Goal: Task Accomplishment & Management: Use online tool/utility

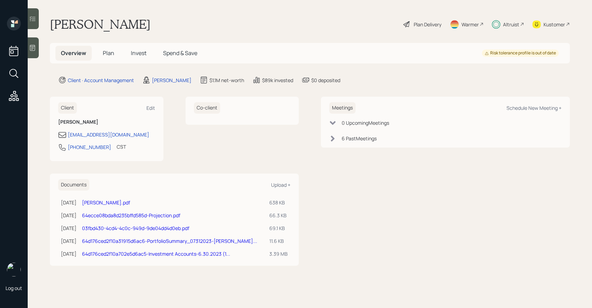
click at [428, 23] on div "Plan Delivery" at bounding box center [428, 24] width 28 height 7
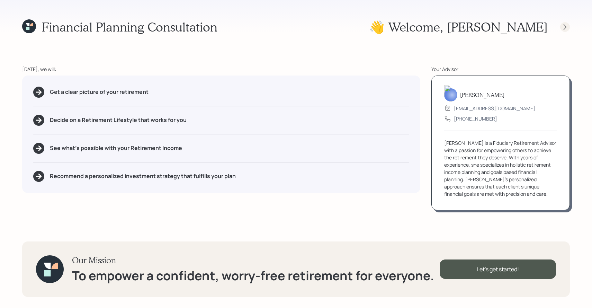
click at [565, 26] on icon at bounding box center [565, 27] width 7 height 7
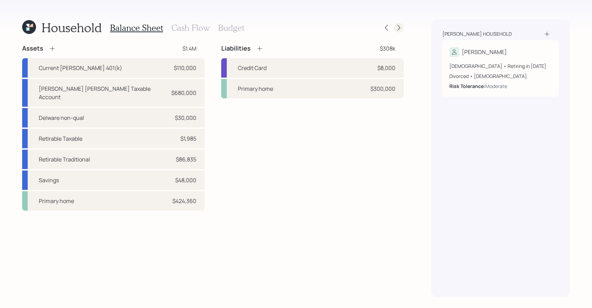
click at [398, 27] on icon at bounding box center [399, 27] width 7 height 7
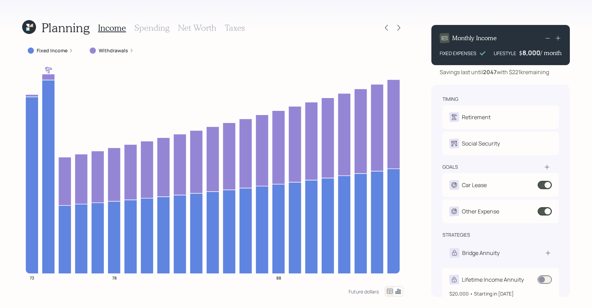
scroll to position [11, 0]
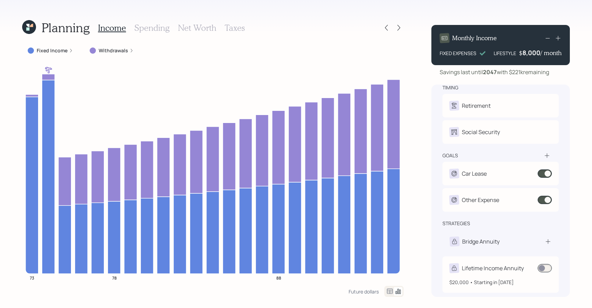
click at [481, 270] on div "Lifetime Income Annuity" at bounding box center [493, 268] width 62 height 8
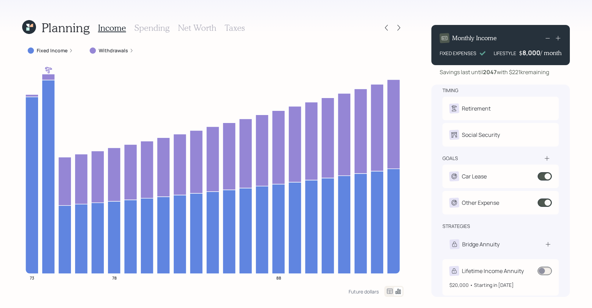
select select "d1f50344-a284-4f55-b086-587c392761d2"
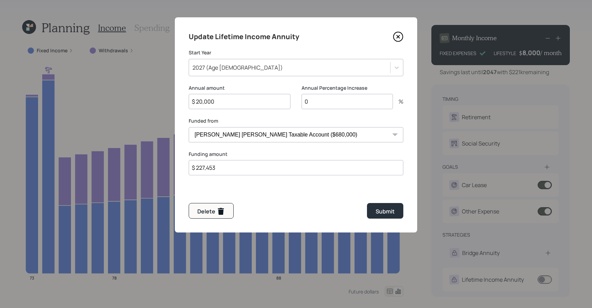
drag, startPoint x: 196, startPoint y: 167, endPoint x: 282, endPoint y: 168, distance: 85.6
click at [282, 168] on input "$ 227,453" at bounding box center [296, 167] width 215 height 15
drag, startPoint x: 197, startPoint y: 105, endPoint x: 269, endPoint y: 100, distance: 72.2
click at [269, 100] on input "$ 20,000" at bounding box center [240, 101] width 102 height 15
click at [397, 35] on icon at bounding box center [398, 37] width 10 height 10
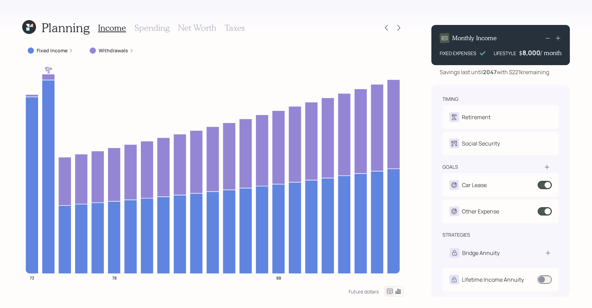
click at [25, 25] on icon at bounding box center [29, 27] width 14 height 14
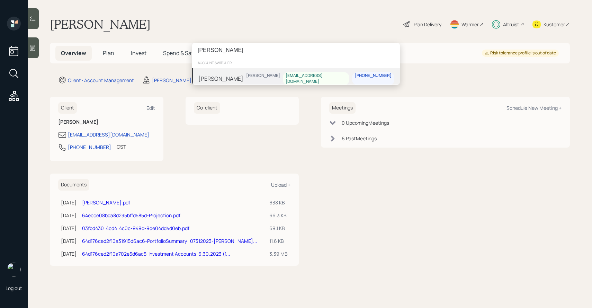
type input "[PERSON_NAME]"
